Goal: Find specific page/section: Find specific page/section

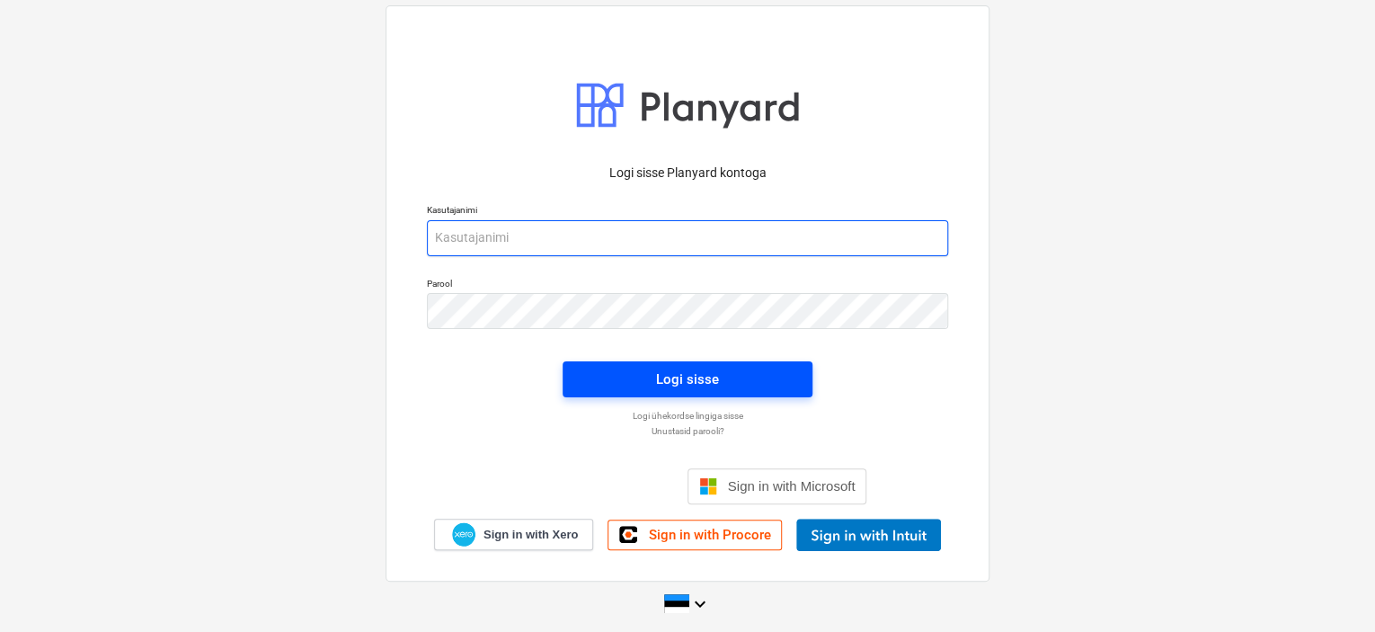
type input "[EMAIL_ADDRESS][DOMAIN_NAME]"
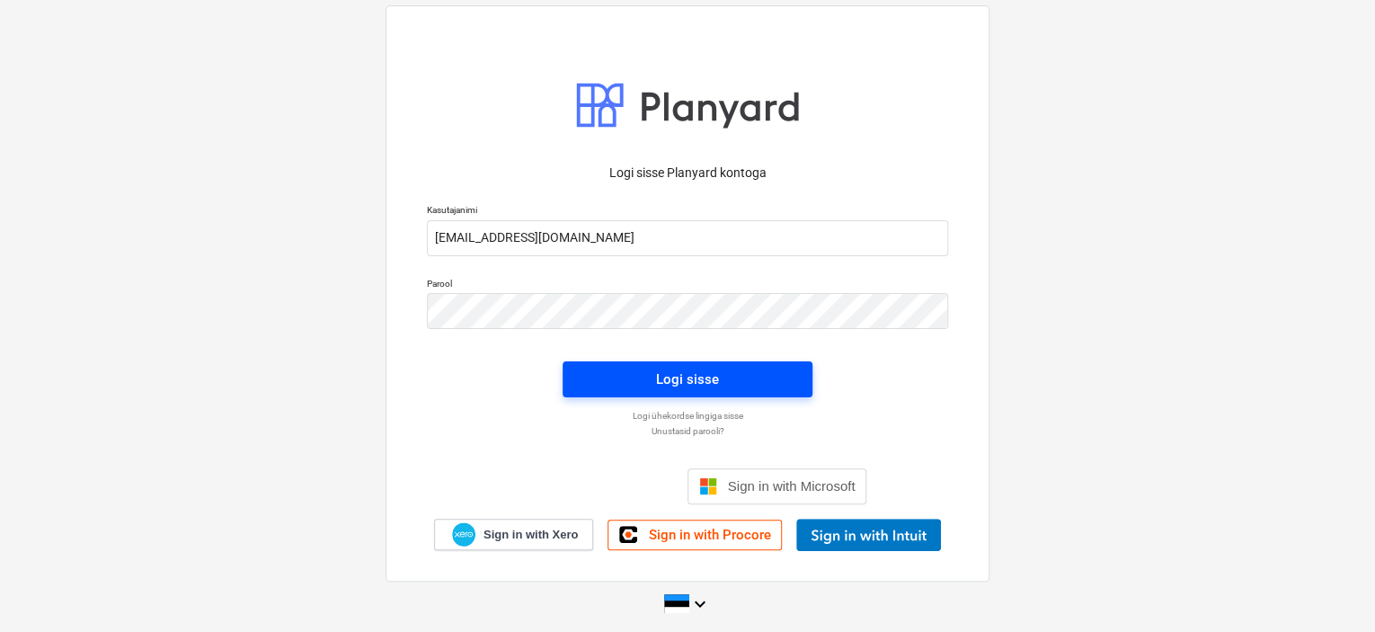
click at [733, 390] on span "Logi sisse" at bounding box center [687, 378] width 207 height 23
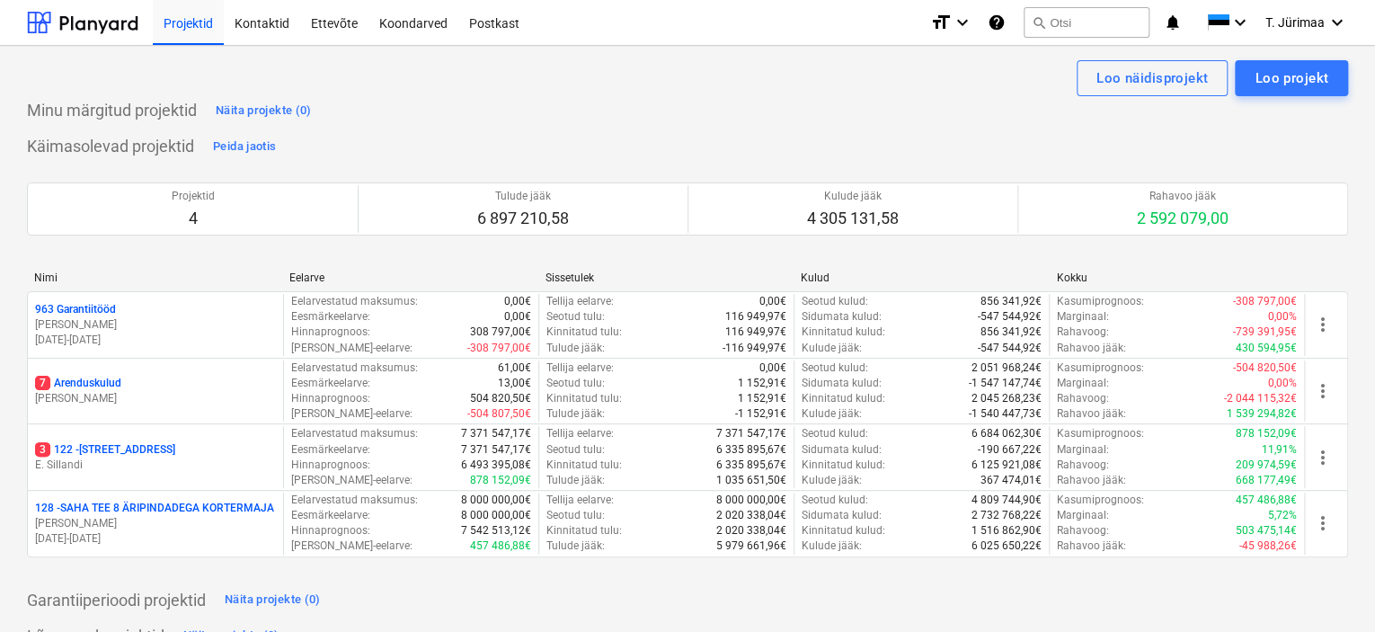
click at [280, 39] on div "Kontaktid" at bounding box center [262, 22] width 76 height 46
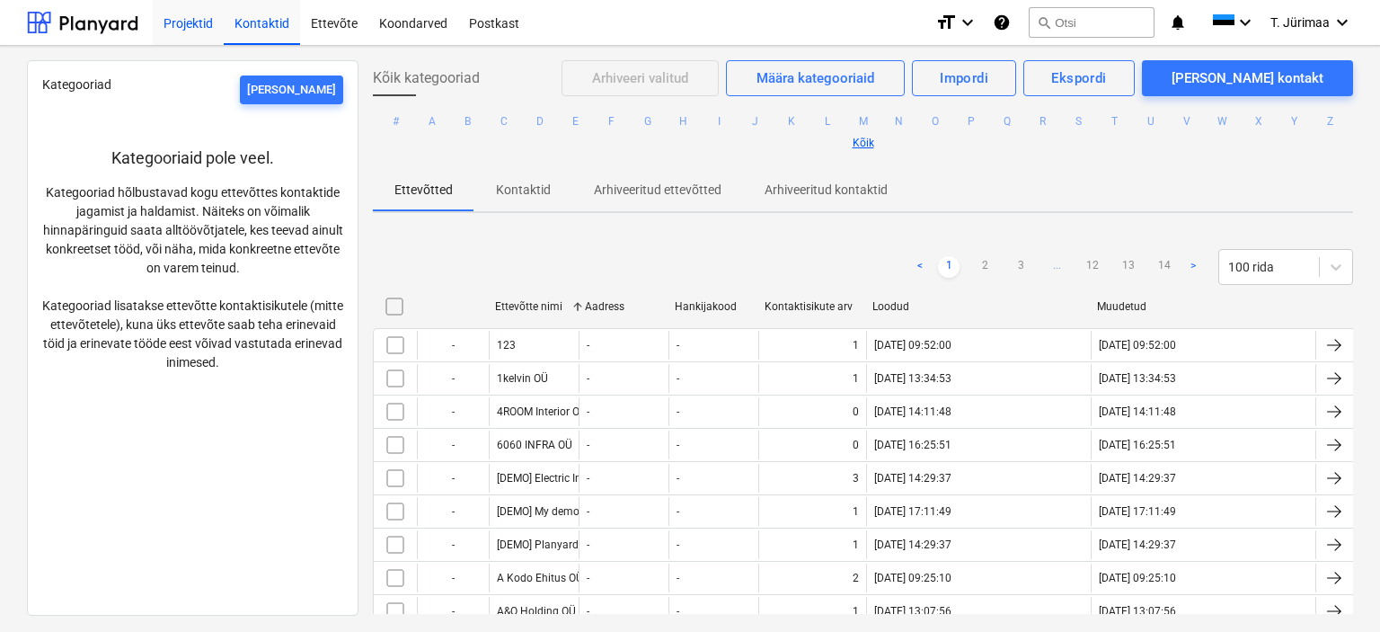
click at [176, 40] on div "Projektid" at bounding box center [188, 22] width 71 height 46
